Goal: Check status: Check status

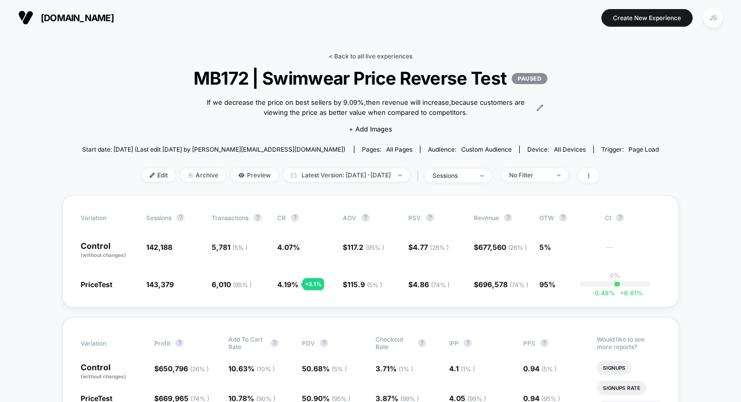
scroll to position [33, 0]
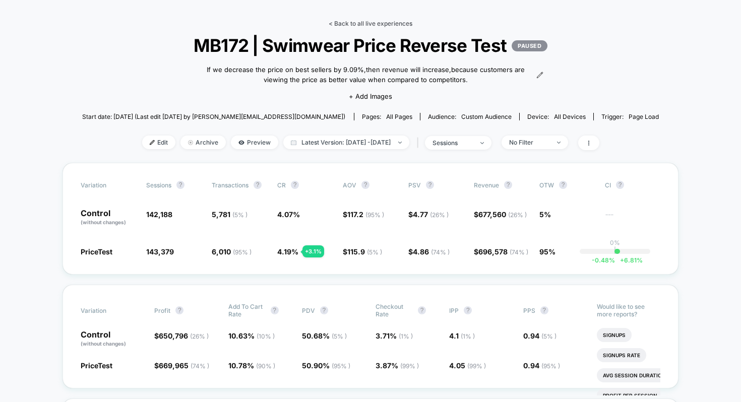
click at [342, 24] on link "< Back to all live experiences" at bounding box center [371, 24] width 84 height 8
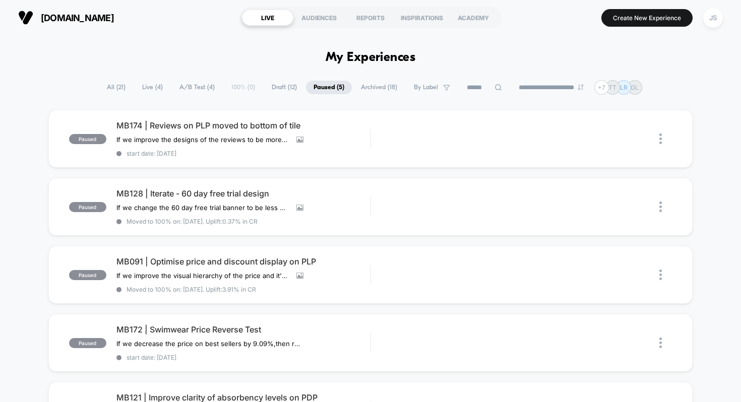
click at [156, 86] on span "Live ( 4 )" at bounding box center [153, 88] width 36 height 14
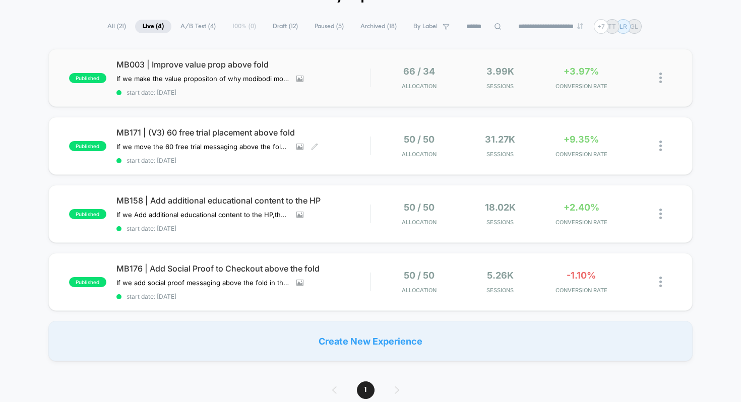
scroll to position [52, 0]
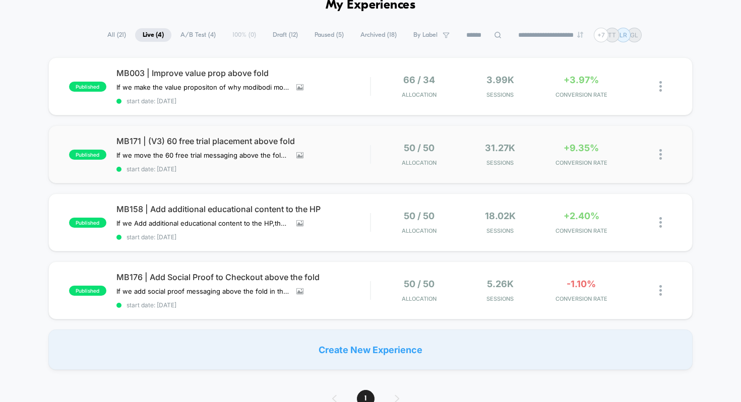
click at [192, 134] on div "published MB171 | (V3) 60 free trial placement above fold If we move the 60 fre…" at bounding box center [370, 155] width 645 height 58
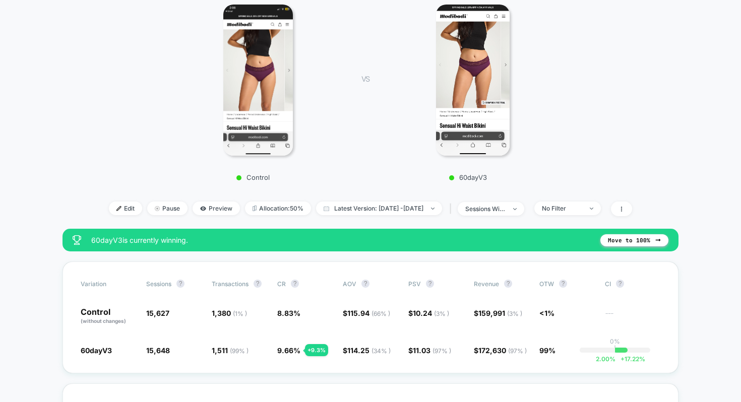
scroll to position [157, 0]
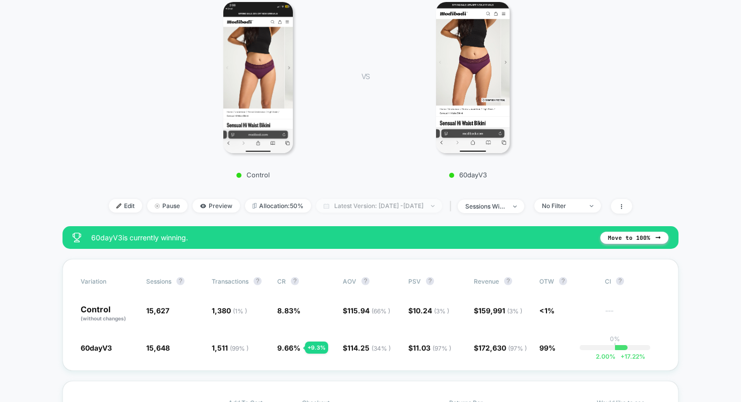
click at [347, 199] on span "Latest Version: [DATE] - [DATE]" at bounding box center [379, 206] width 126 height 14
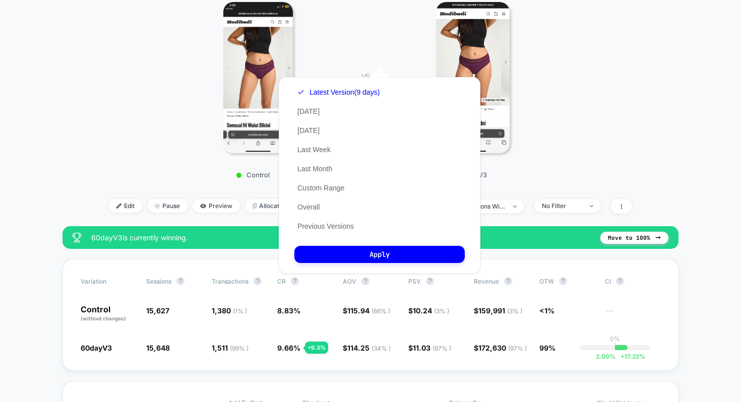
click at [333, 44] on div "< Back to all live experiences MB171 | (V3) 60 free trial placement above fold …" at bounding box center [371, 60] width 568 height 331
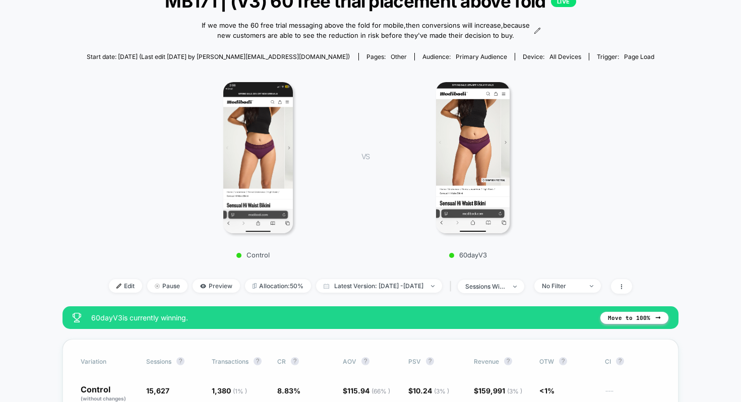
scroll to position [0, 0]
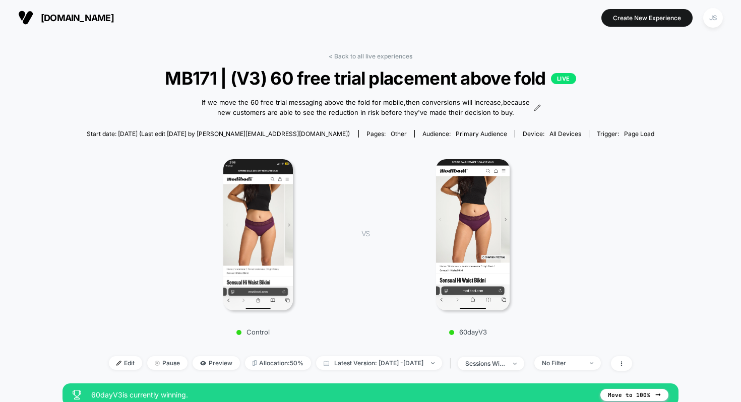
click at [553, 194] on div at bounding box center [473, 234] width 176 height 151
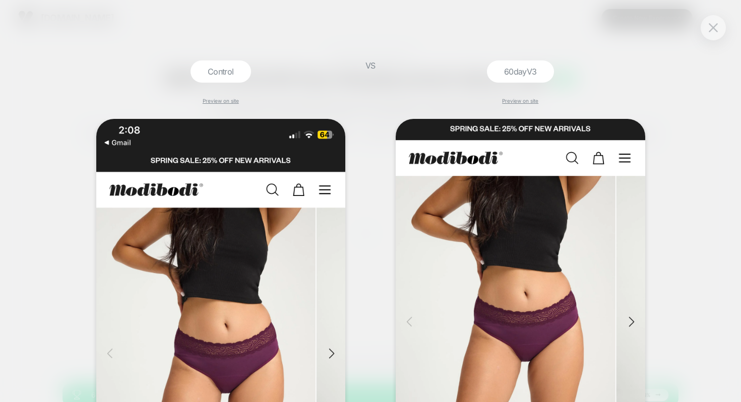
click at [702, 38] on div "Control Preview on site VS 60dayV3 Preview on site" at bounding box center [370, 201] width 741 height 402
click at [704, 36] on div "Control Preview on site VS 60dayV3 Preview on site" at bounding box center [370, 201] width 741 height 402
click at [711, 32] on button at bounding box center [713, 27] width 15 height 15
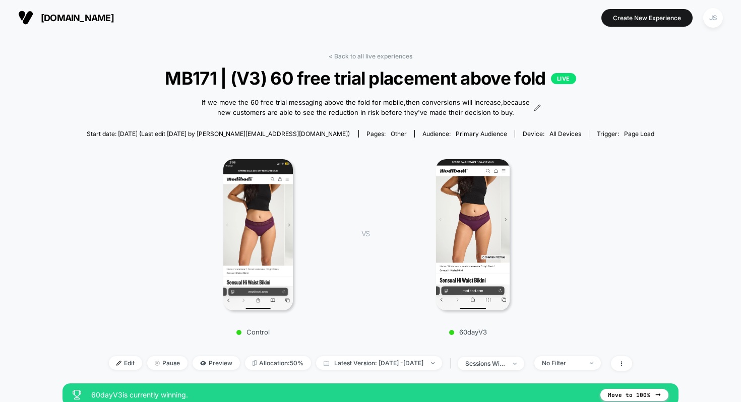
click at [460, 23] on section at bounding box center [371, 17] width 232 height 25
